Goal: Navigation & Orientation: Find specific page/section

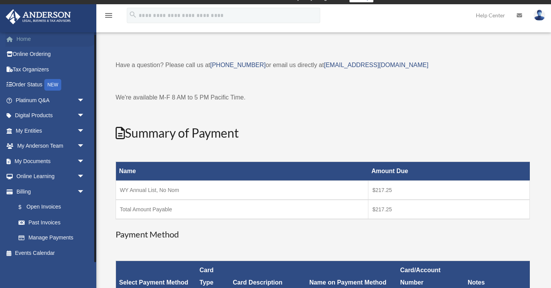
scroll to position [9, 0]
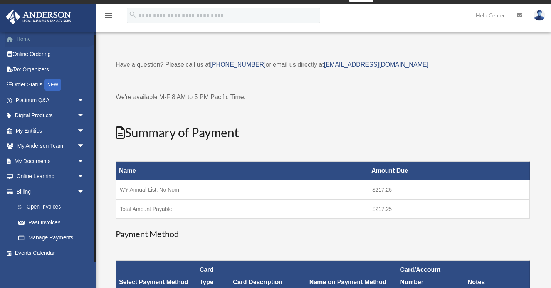
click at [40, 40] on link "Home" at bounding box center [50, 38] width 91 height 15
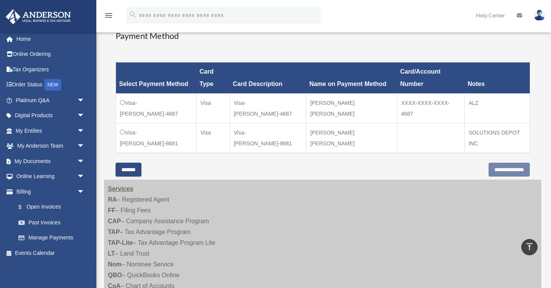
scroll to position [245, 0]
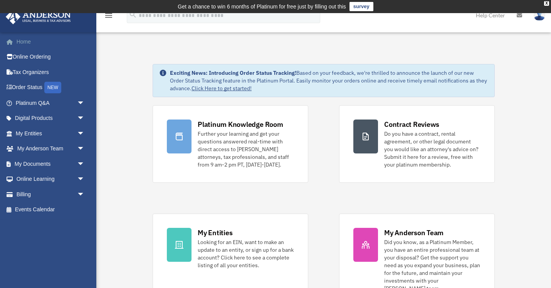
click at [33, 42] on link "Home" at bounding box center [50, 41] width 91 height 15
